Goal: Navigation & Orientation: Find specific page/section

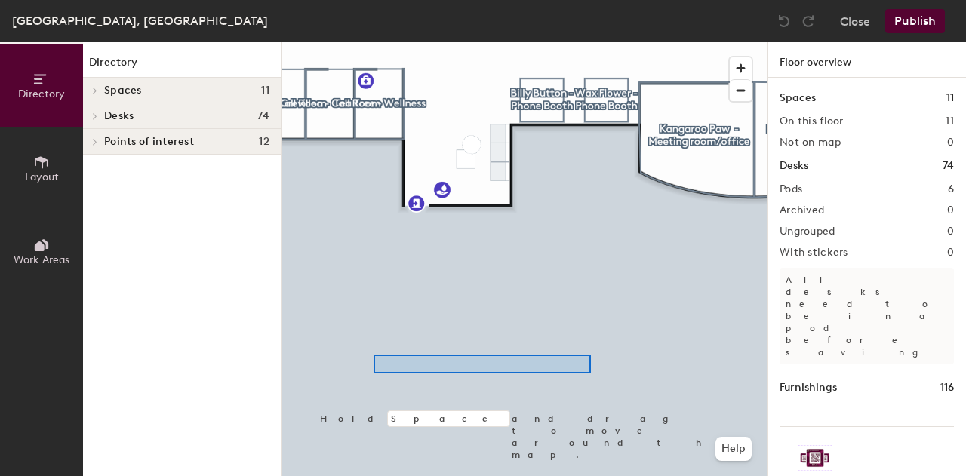
click at [374, 42] on div at bounding box center [524, 42] width 485 height 0
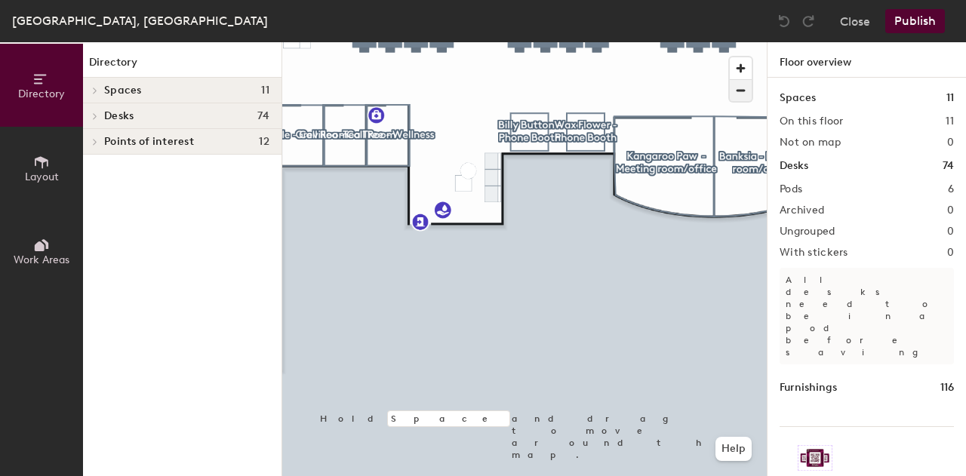
click at [738, 94] on span "button" at bounding box center [741, 90] width 22 height 21
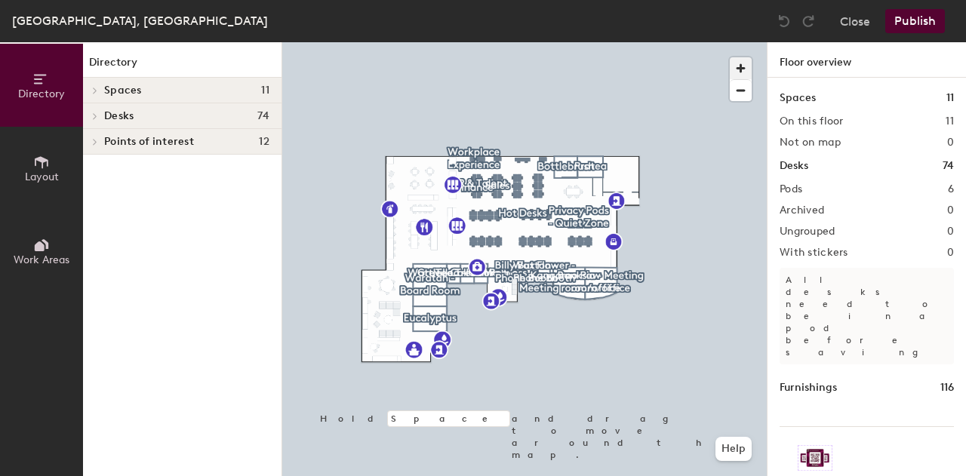
click at [741, 69] on span "button" at bounding box center [741, 68] width 22 height 22
